Goal: Check status: Check status

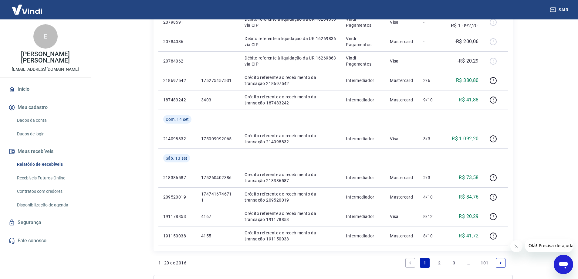
scroll to position [431, 0]
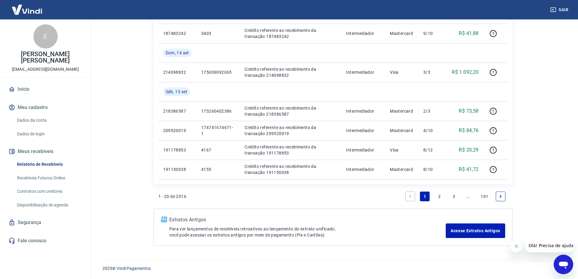
click at [414, 184] on link "3" at bounding box center [454, 196] width 10 height 10
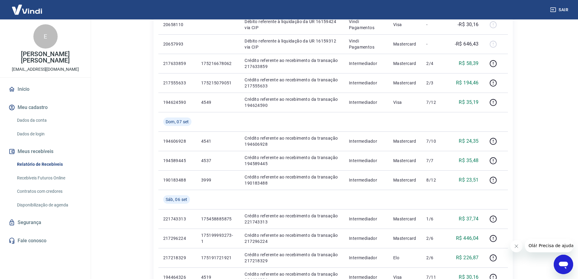
scroll to position [411, 0]
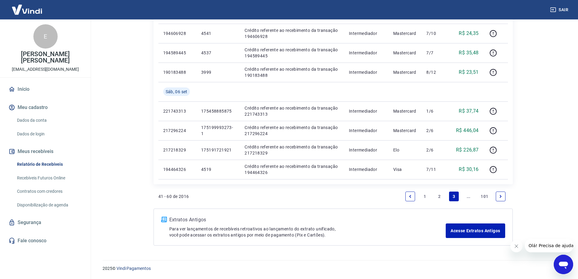
click at [414, 184] on icon "Next page" at bounding box center [501, 196] width 4 height 4
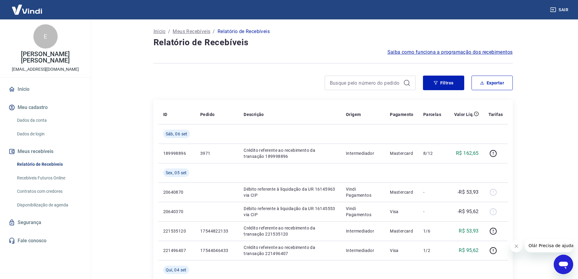
click at [414, 184] on div at bounding box center [496, 192] width 15 height 10
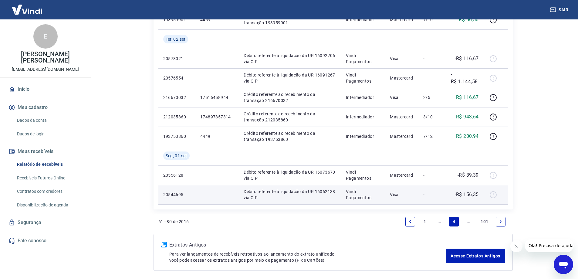
scroll to position [450, 0]
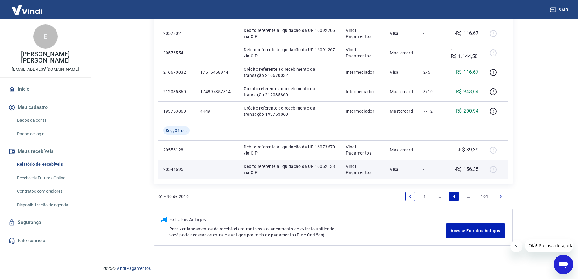
click at [414, 184] on link "Next page" at bounding box center [501, 196] width 10 height 10
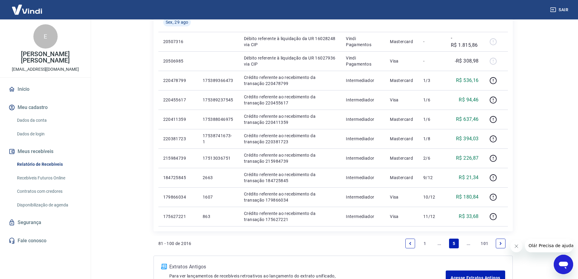
scroll to position [411, 0]
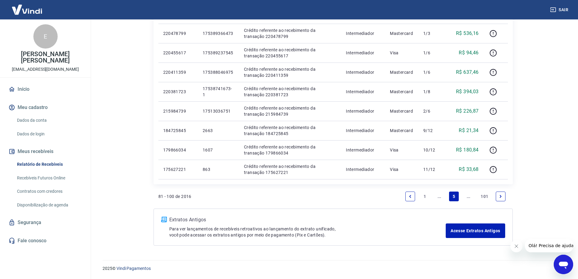
click at [410, 184] on icon "Previous page" at bounding box center [410, 196] width 4 height 4
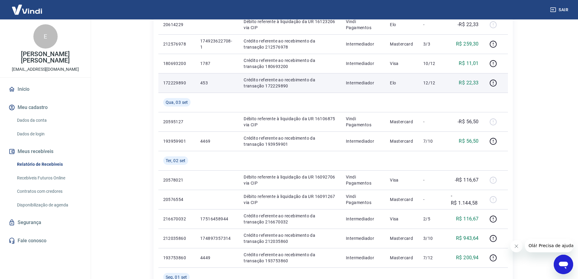
scroll to position [334, 0]
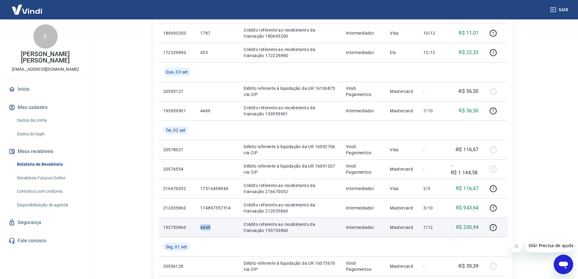
drag, startPoint x: 201, startPoint y: 228, endPoint x: 209, endPoint y: 231, distance: 9.3
click at [209, 184] on td "4449" at bounding box center [216, 227] width 43 height 19
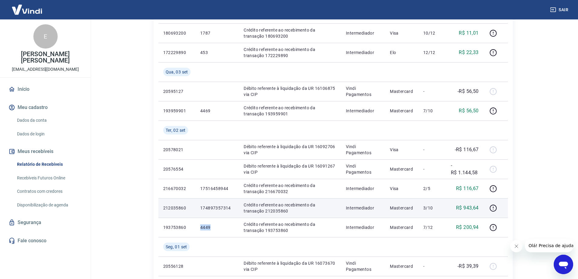
copy p "4449"
drag, startPoint x: 199, startPoint y: 208, endPoint x: 232, endPoint y: 209, distance: 32.5
click at [232, 184] on td "174897357314" at bounding box center [216, 207] width 43 height 19
copy p "174897357314"
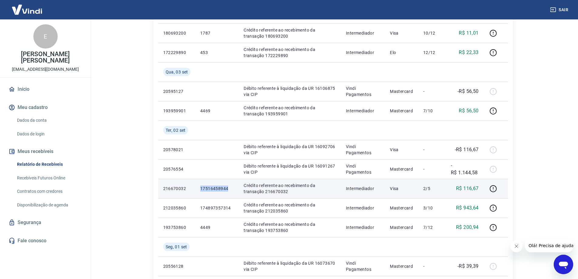
drag, startPoint x: 201, startPoint y: 186, endPoint x: 228, endPoint y: 184, distance: 27.4
click at [228, 184] on td "17516458944" at bounding box center [216, 188] width 43 height 19
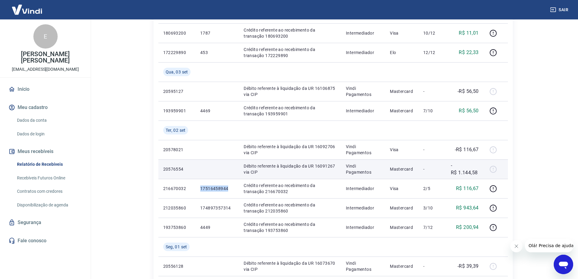
copy p "17516458944"
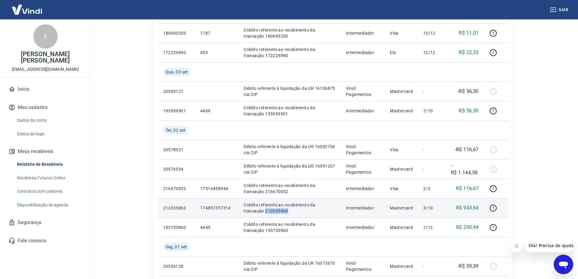
drag, startPoint x: 242, startPoint y: 213, endPoint x: 272, endPoint y: 208, distance: 30.1
click at [272, 184] on td "Crédito referente ao recebimento da transação 212035860" at bounding box center [290, 207] width 102 height 19
copy p "212035860"
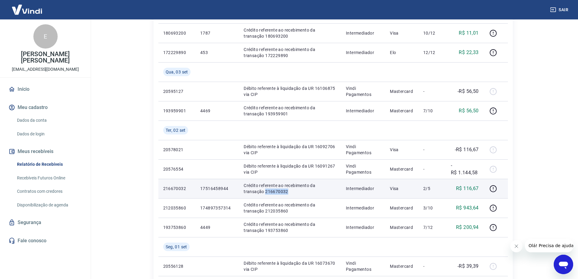
drag, startPoint x: 243, startPoint y: 192, endPoint x: 269, endPoint y: 195, distance: 26.2
click at [269, 184] on td "Crédito referente ao recebimento da transação 216670032" at bounding box center [290, 188] width 102 height 19
copy p "216670032"
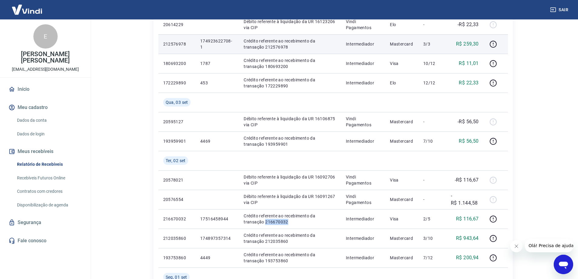
scroll to position [273, 0]
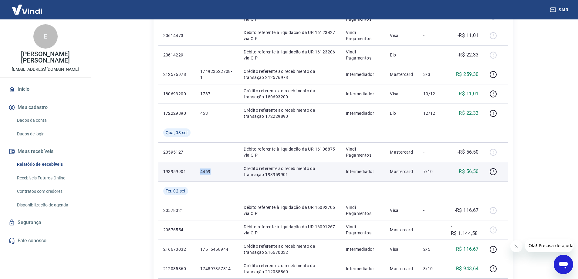
drag, startPoint x: 199, startPoint y: 172, endPoint x: 218, endPoint y: 169, distance: 19.7
click at [218, 169] on td "4469" at bounding box center [216, 171] width 43 height 19
copy p "4469"
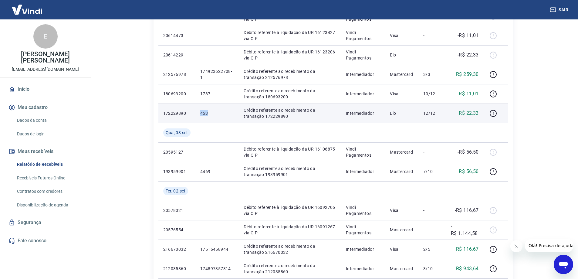
drag, startPoint x: 199, startPoint y: 114, endPoint x: 209, endPoint y: 117, distance: 9.7
click at [209, 116] on td "453" at bounding box center [216, 112] width 43 height 19
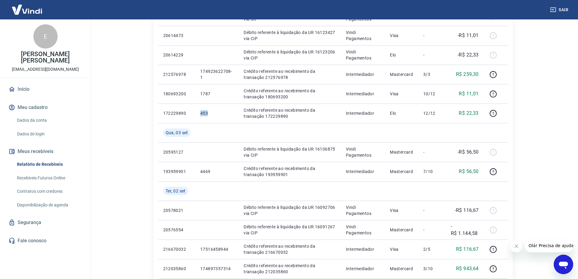
copy p "453"
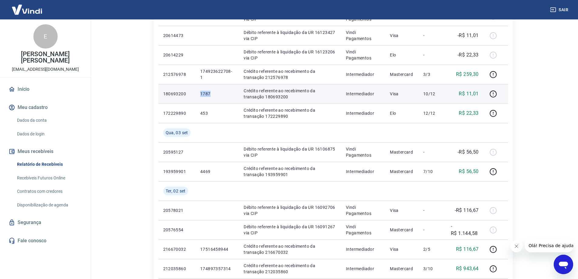
drag, startPoint x: 199, startPoint y: 95, endPoint x: 212, endPoint y: 96, distance: 12.2
click at [212, 95] on td "1787" at bounding box center [216, 93] width 43 height 19
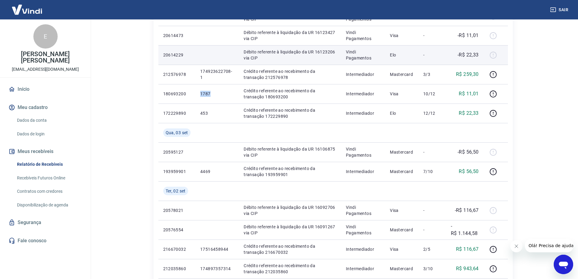
copy p "1787"
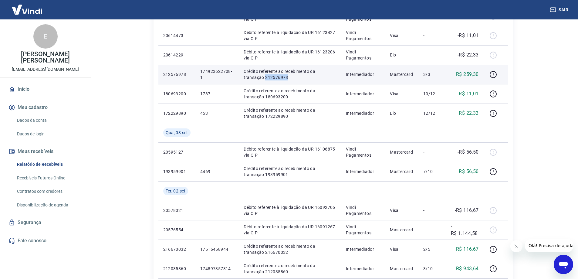
drag, startPoint x: 244, startPoint y: 80, endPoint x: 266, endPoint y: 83, distance: 22.3
click at [266, 82] on td "Crédito referente ao recebimento da transação 212576978" at bounding box center [290, 74] width 102 height 19
copy p "212576978"
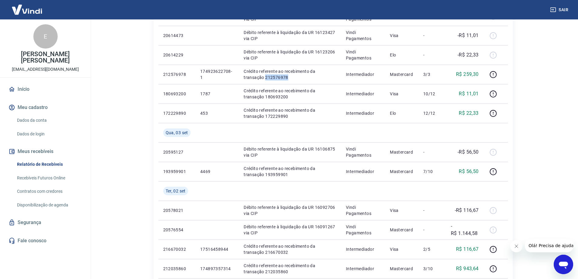
scroll to position [152, 0]
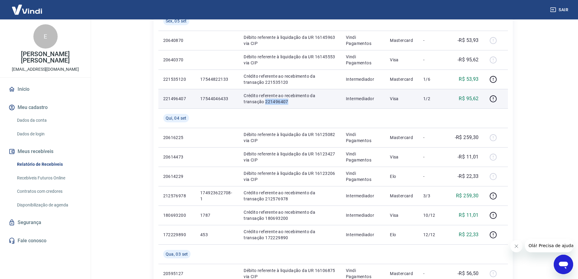
drag, startPoint x: 244, startPoint y: 101, endPoint x: 272, endPoint y: 103, distance: 27.7
click at [272, 103] on p "Crédito referente ao recebimento da transação 221496407" at bounding box center [290, 99] width 93 height 12
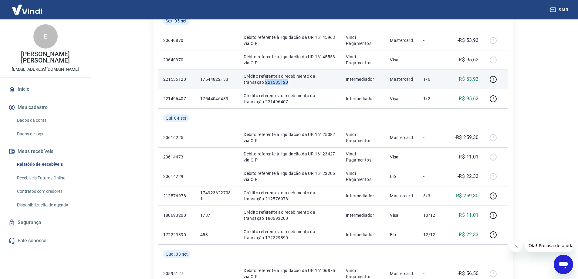
drag, startPoint x: 243, startPoint y: 81, endPoint x: 275, endPoint y: 81, distance: 31.6
click at [275, 81] on p "Crédito referente ao recebimento da transação 221535120" at bounding box center [290, 79] width 93 height 12
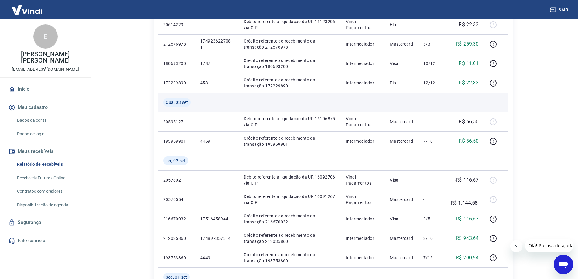
scroll to position [450, 0]
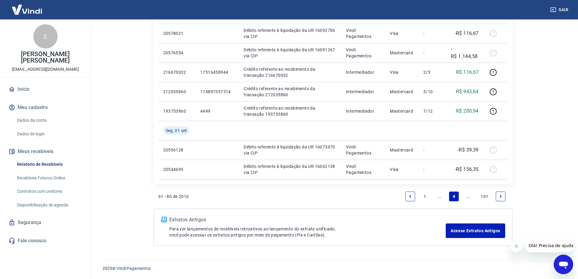
click at [410, 184] on link "Previous page" at bounding box center [410, 196] width 10 height 10
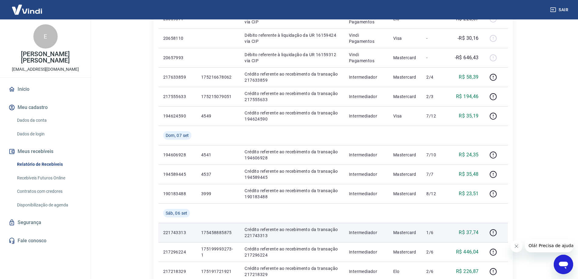
scroll to position [381, 0]
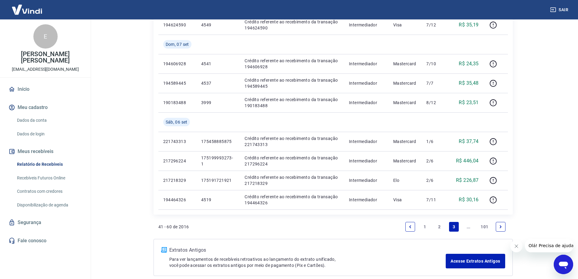
click at [414, 184] on icon "Next page" at bounding box center [501, 226] width 2 height 3
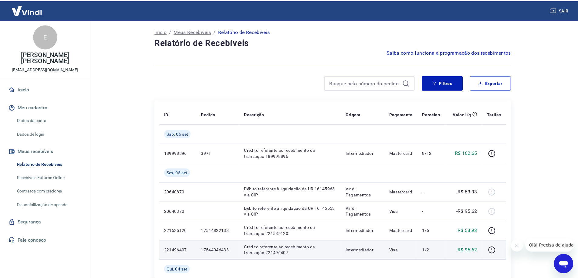
scroll to position [61, 0]
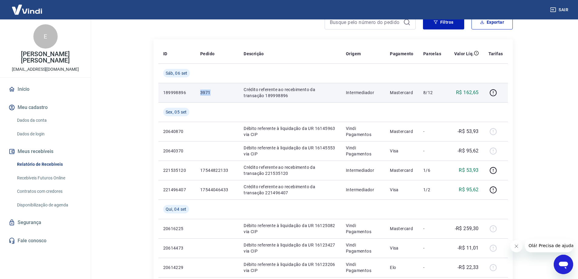
drag, startPoint x: 200, startPoint y: 93, endPoint x: 212, endPoint y: 95, distance: 11.8
click at [212, 95] on p "3971" at bounding box center [217, 93] width 34 height 6
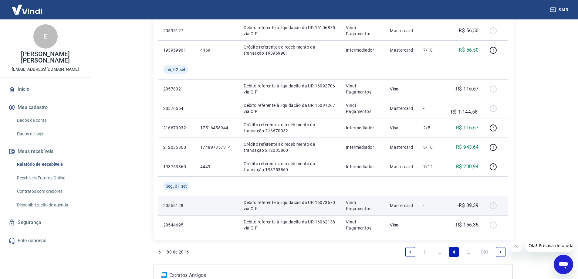
scroll to position [450, 0]
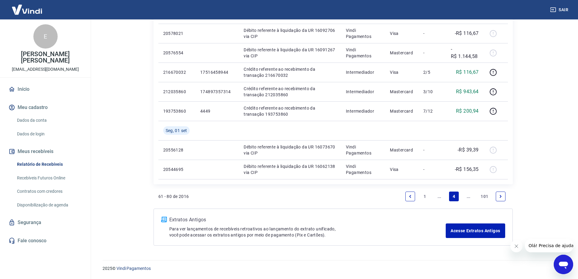
click at [408, 184] on icon "Previous page" at bounding box center [410, 196] width 4 height 4
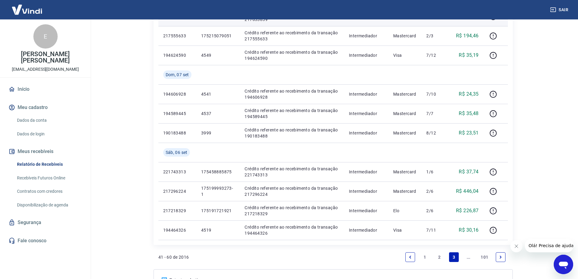
scroll to position [381, 0]
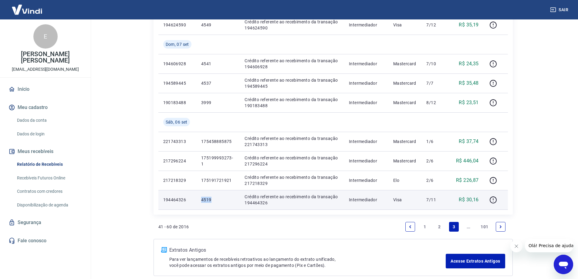
drag, startPoint x: 202, startPoint y: 198, endPoint x: 214, endPoint y: 201, distance: 12.3
click at [213, 184] on p "4519" at bounding box center [218, 200] width 34 height 6
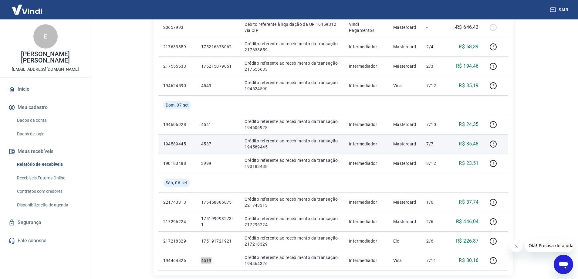
scroll to position [290, 0]
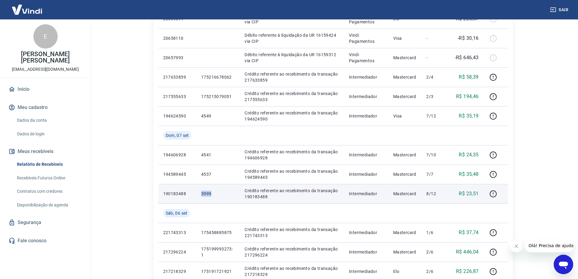
drag, startPoint x: 200, startPoint y: 192, endPoint x: 213, endPoint y: 196, distance: 13.6
click at [213, 184] on td "3999" at bounding box center [218, 193] width 44 height 19
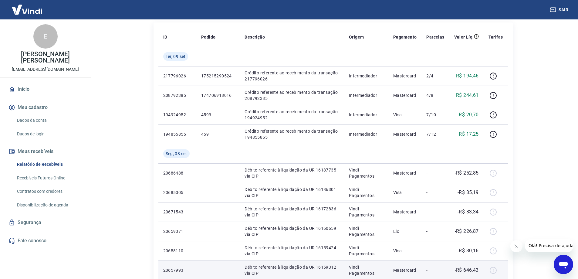
scroll to position [47, 0]
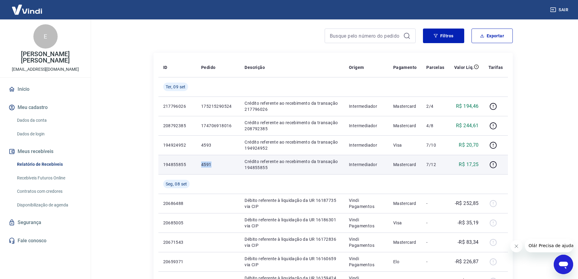
drag, startPoint x: 202, startPoint y: 166, endPoint x: 214, endPoint y: 164, distance: 12.3
click at [214, 164] on p "4591" at bounding box center [218, 164] width 34 height 6
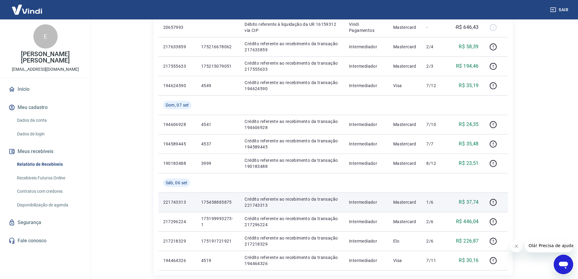
scroll to position [411, 0]
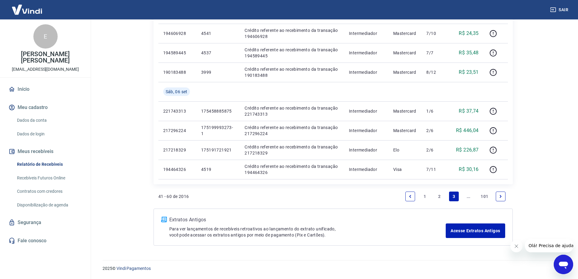
click at [414, 184] on link "2" at bounding box center [440, 196] width 10 height 10
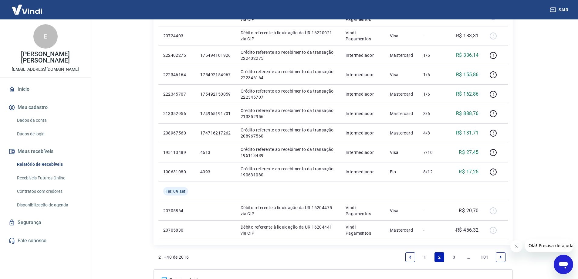
scroll to position [290, 0]
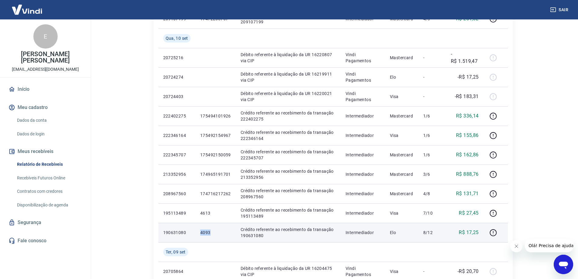
drag, startPoint x: 201, startPoint y: 232, endPoint x: 212, endPoint y: 233, distance: 11.3
click at [212, 184] on p "4093" at bounding box center [215, 232] width 31 height 6
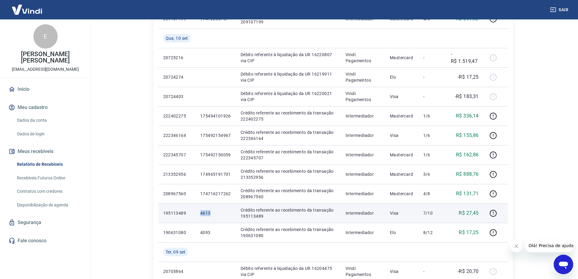
drag, startPoint x: 199, startPoint y: 214, endPoint x: 213, endPoint y: 217, distance: 13.9
click at [213, 184] on td "4613" at bounding box center [215, 212] width 40 height 19
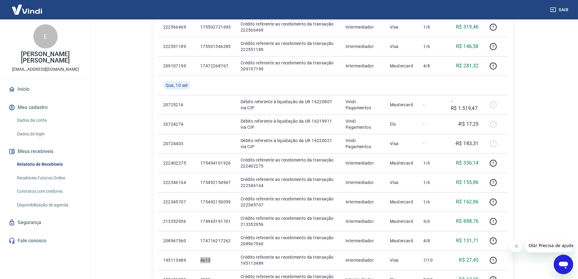
scroll to position [394, 0]
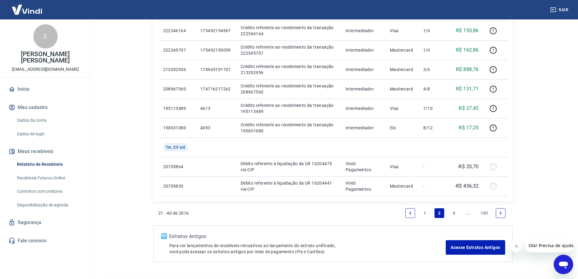
click at [413, 184] on link "Previous page" at bounding box center [410, 213] width 10 height 10
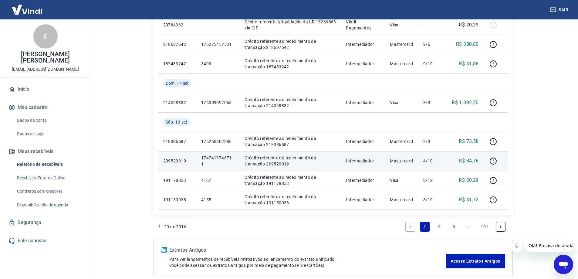
scroll to position [370, 0]
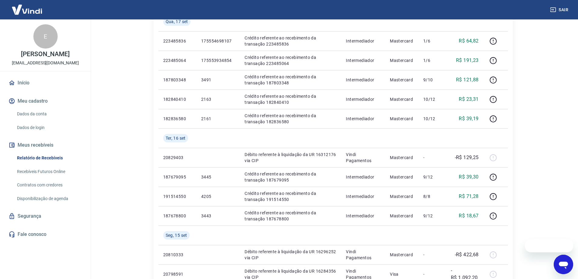
click at [35, 89] on link "Início" at bounding box center [45, 82] width 76 height 13
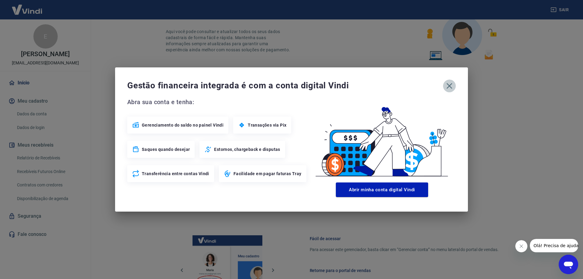
click at [450, 83] on icon "button" at bounding box center [449, 86] width 10 height 10
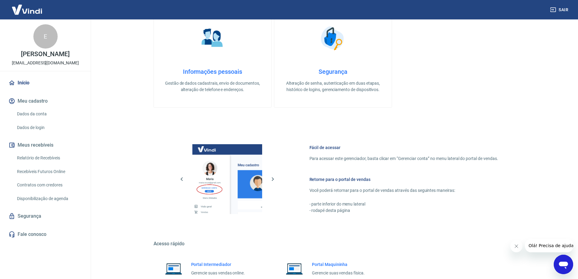
scroll to position [257, 0]
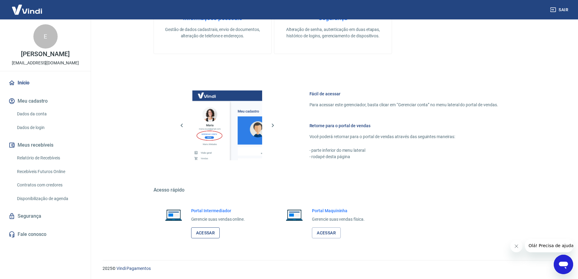
click at [201, 232] on link "Acessar" at bounding box center [205, 232] width 29 height 11
